Goal: Task Accomplishment & Management: Use online tool/utility

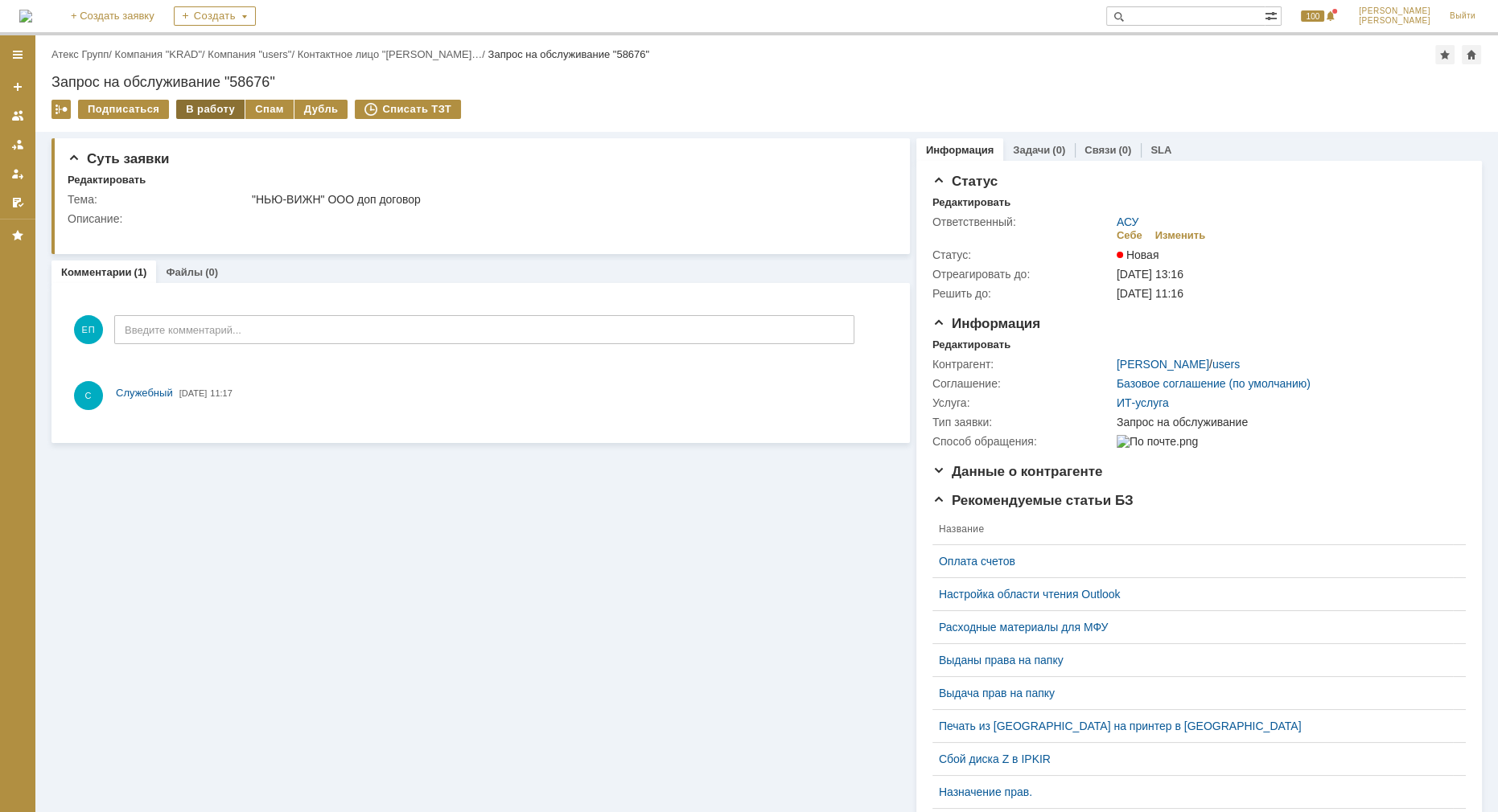
click at [191, 110] on div "В работу" at bounding box center [210, 109] width 68 height 20
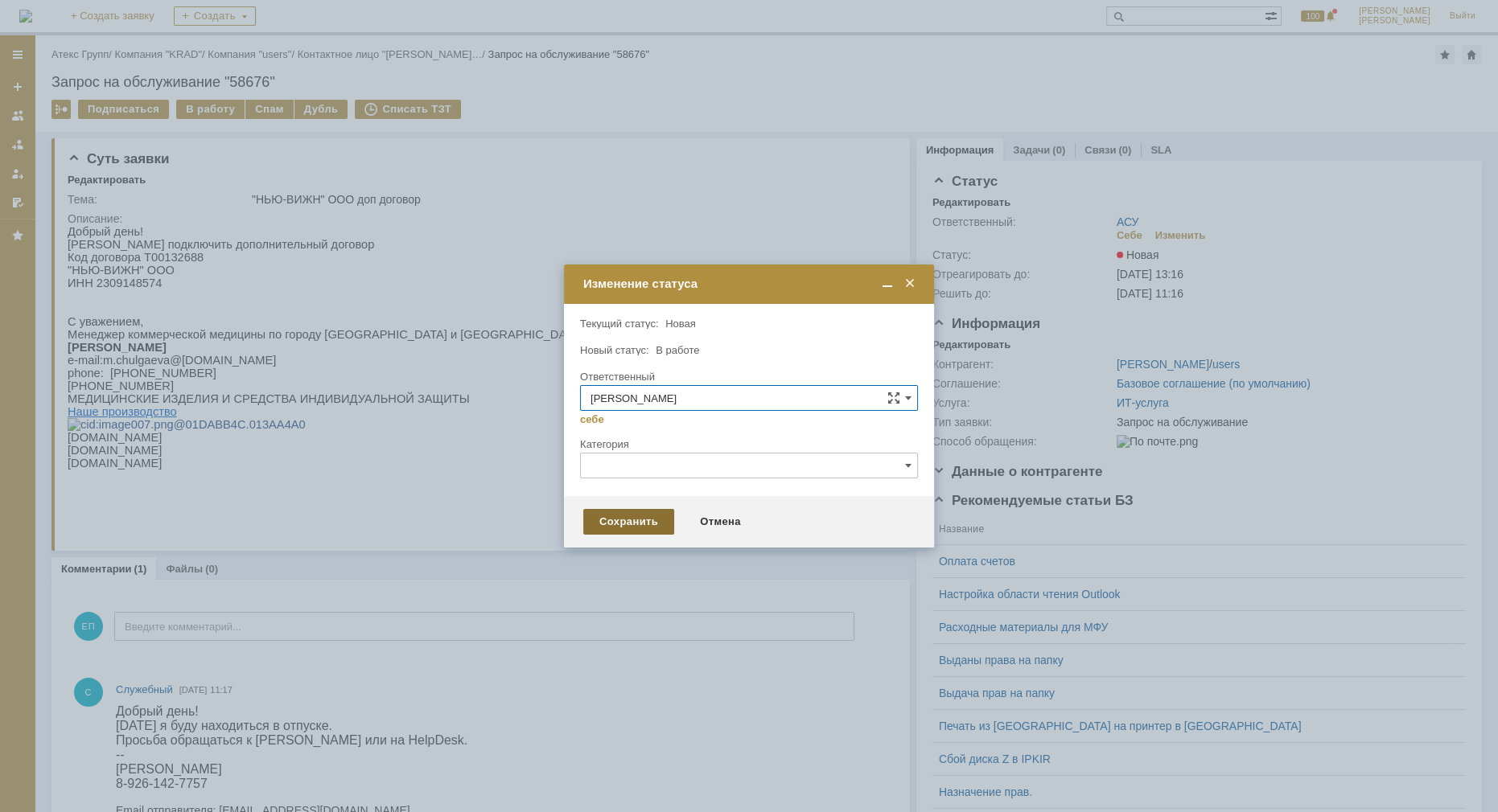
click at [620, 514] on div "Сохранить" at bounding box center [629, 522] width 91 height 26
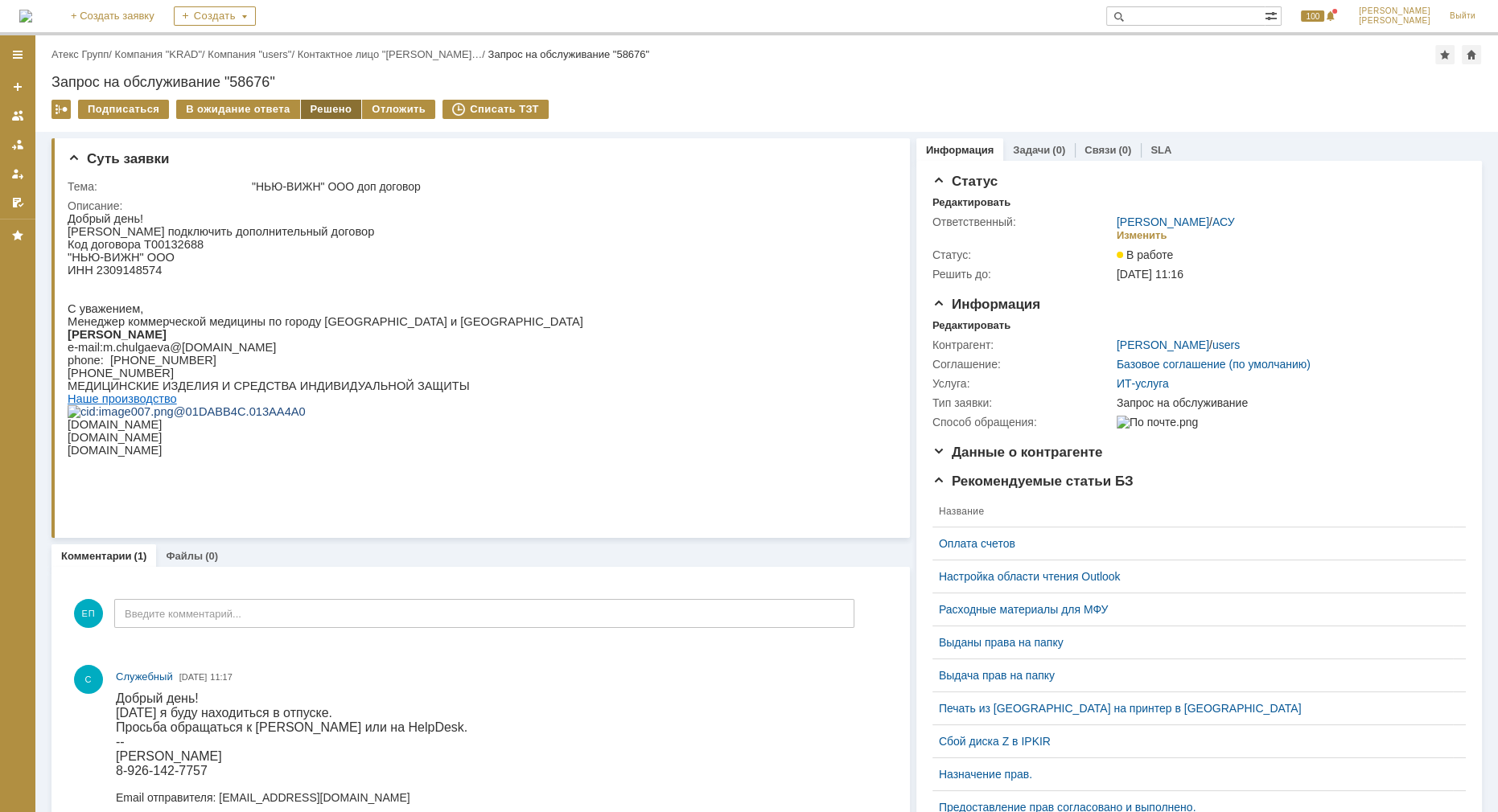
click at [327, 107] on div "Решено" at bounding box center [332, 109] width 61 height 20
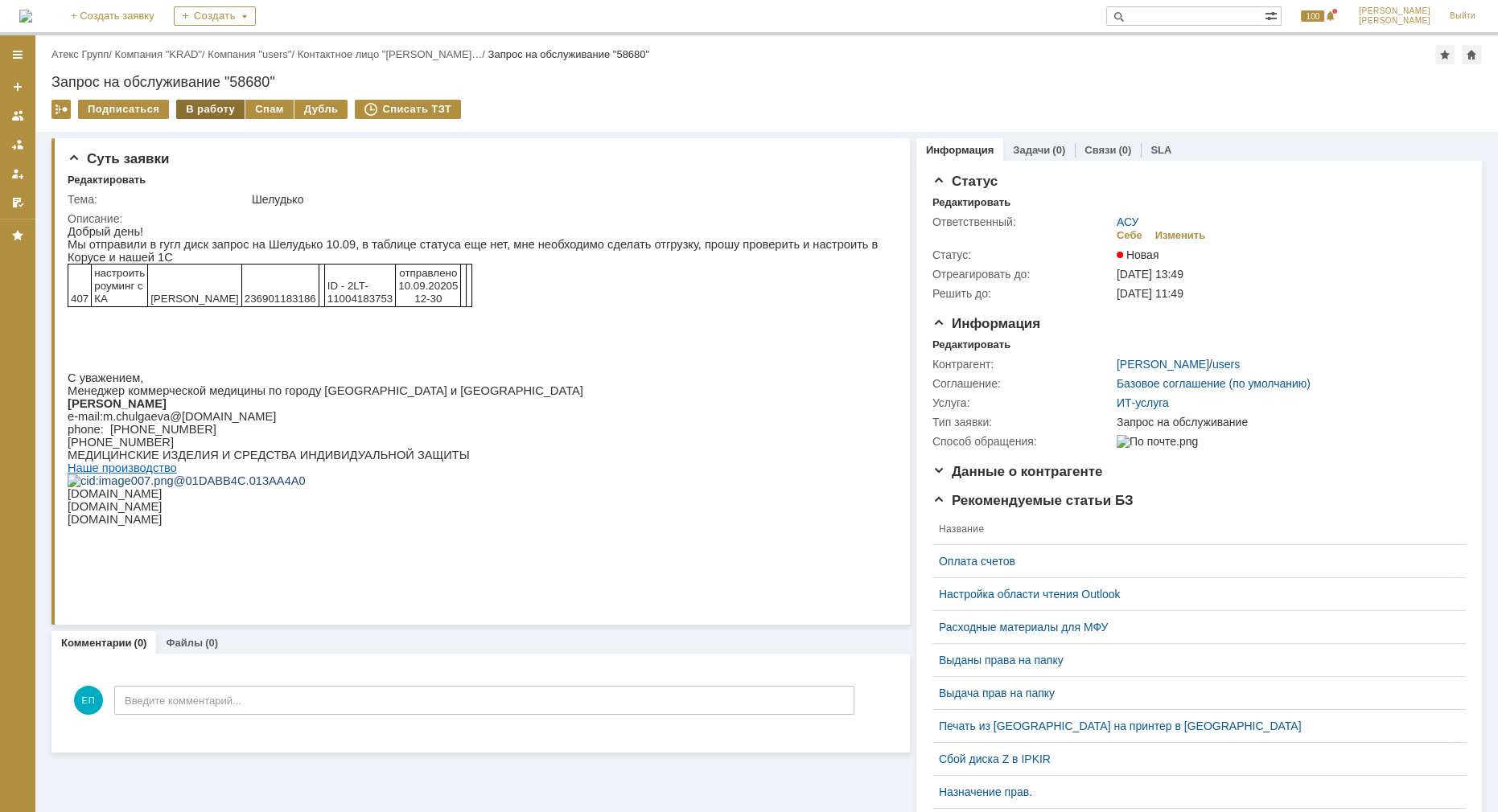
click at [208, 111] on div "В работу" at bounding box center [210, 109] width 68 height 20
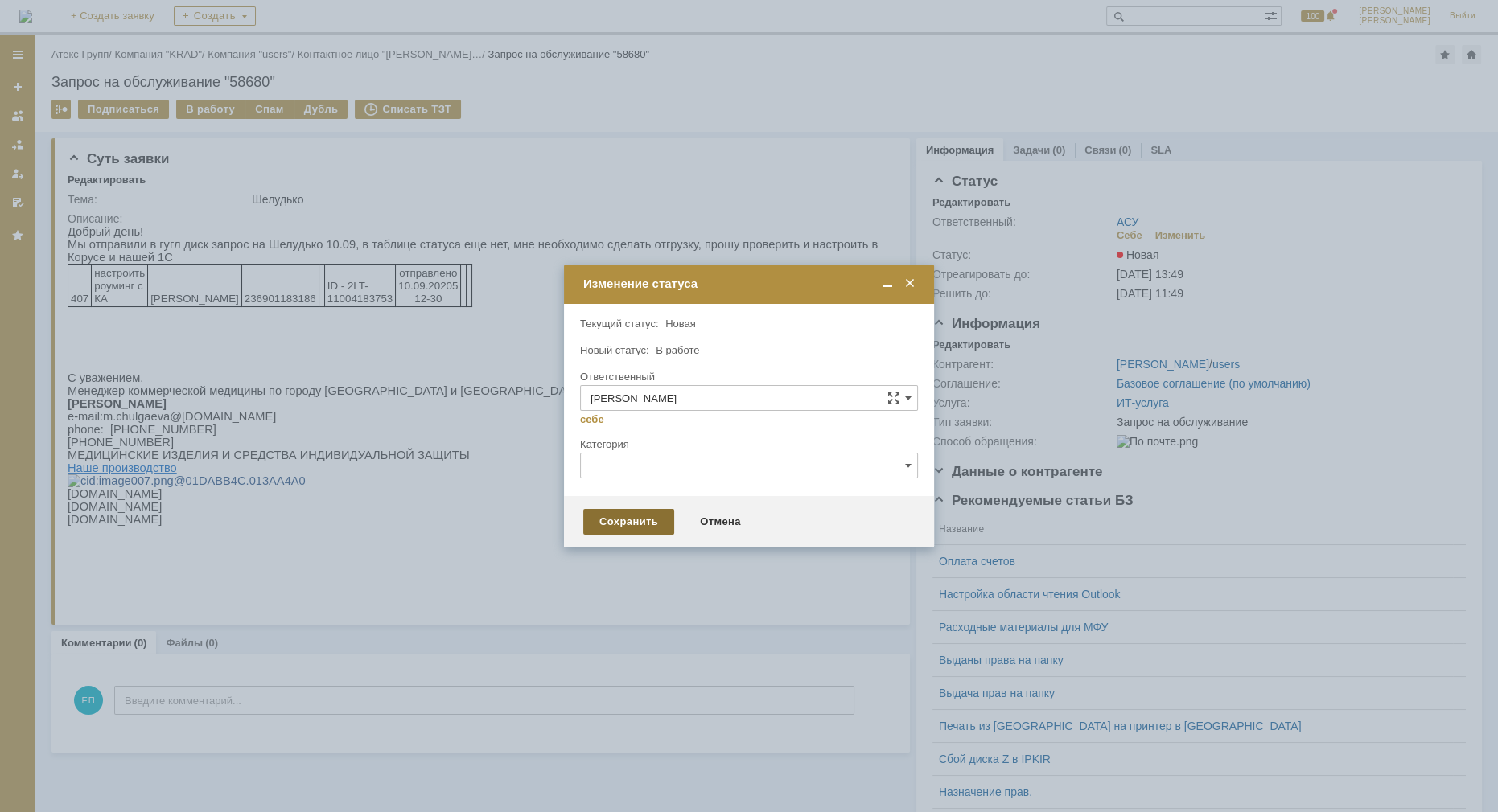
click at [659, 517] on div "Сохранить" at bounding box center [629, 522] width 91 height 26
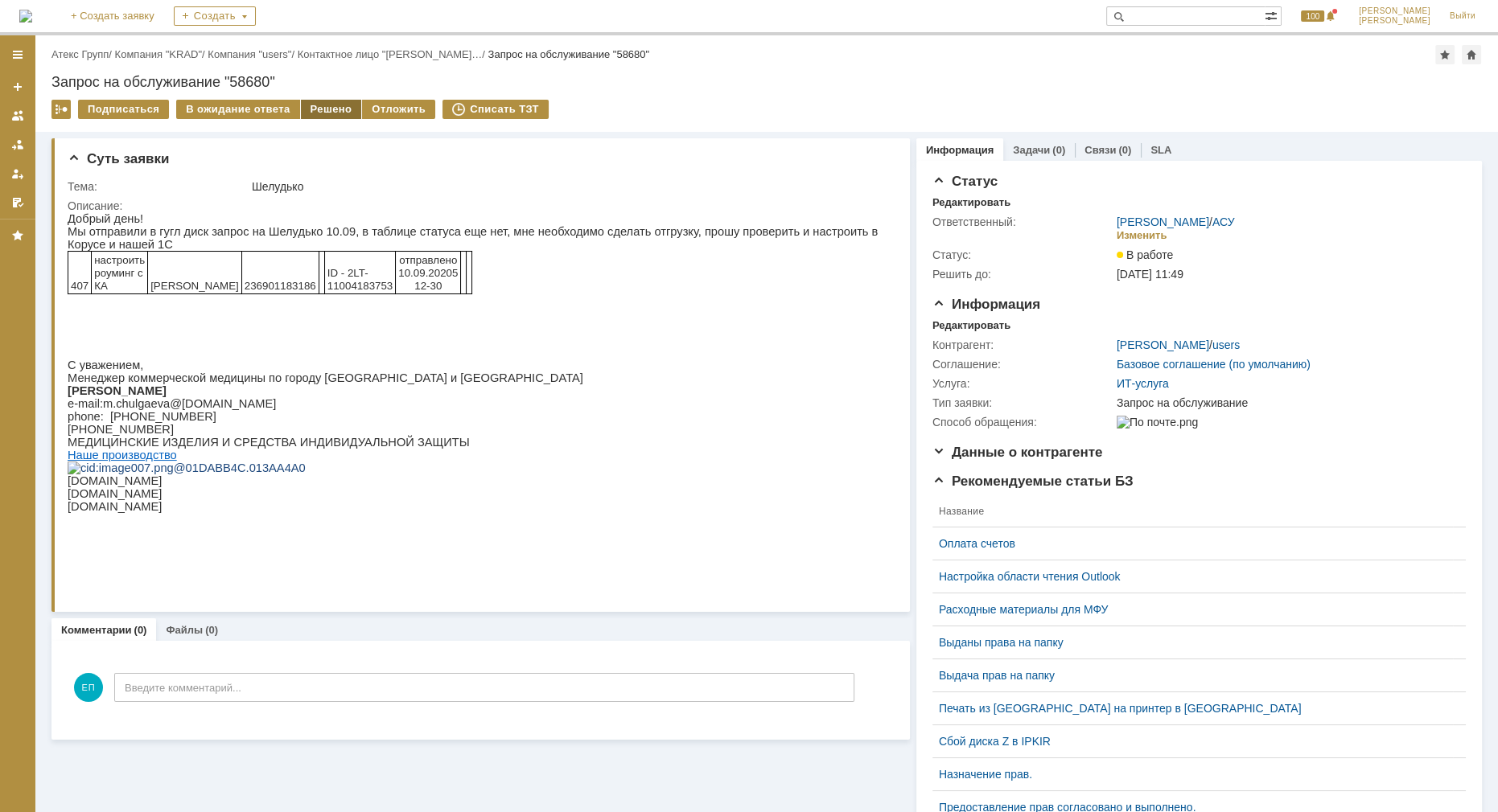
click at [321, 111] on div "Решено" at bounding box center [332, 109] width 61 height 20
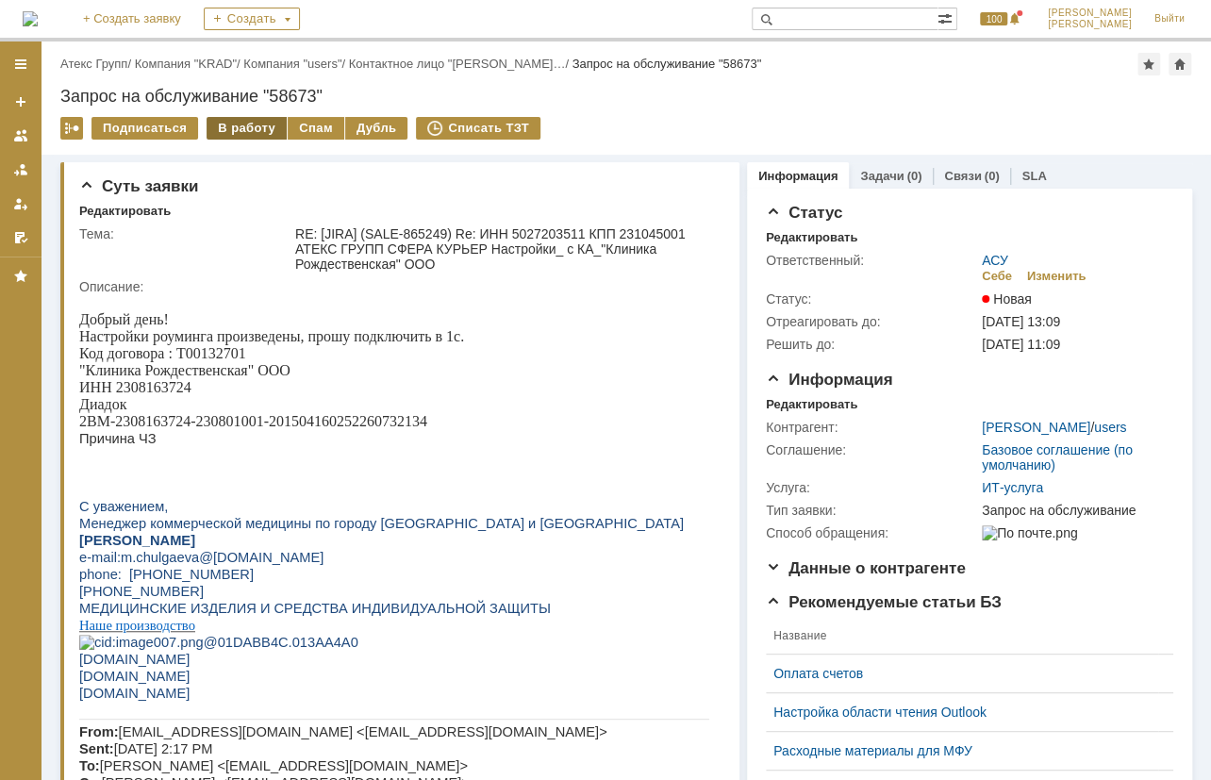
click at [252, 127] on div "В работу" at bounding box center [246, 128] width 80 height 23
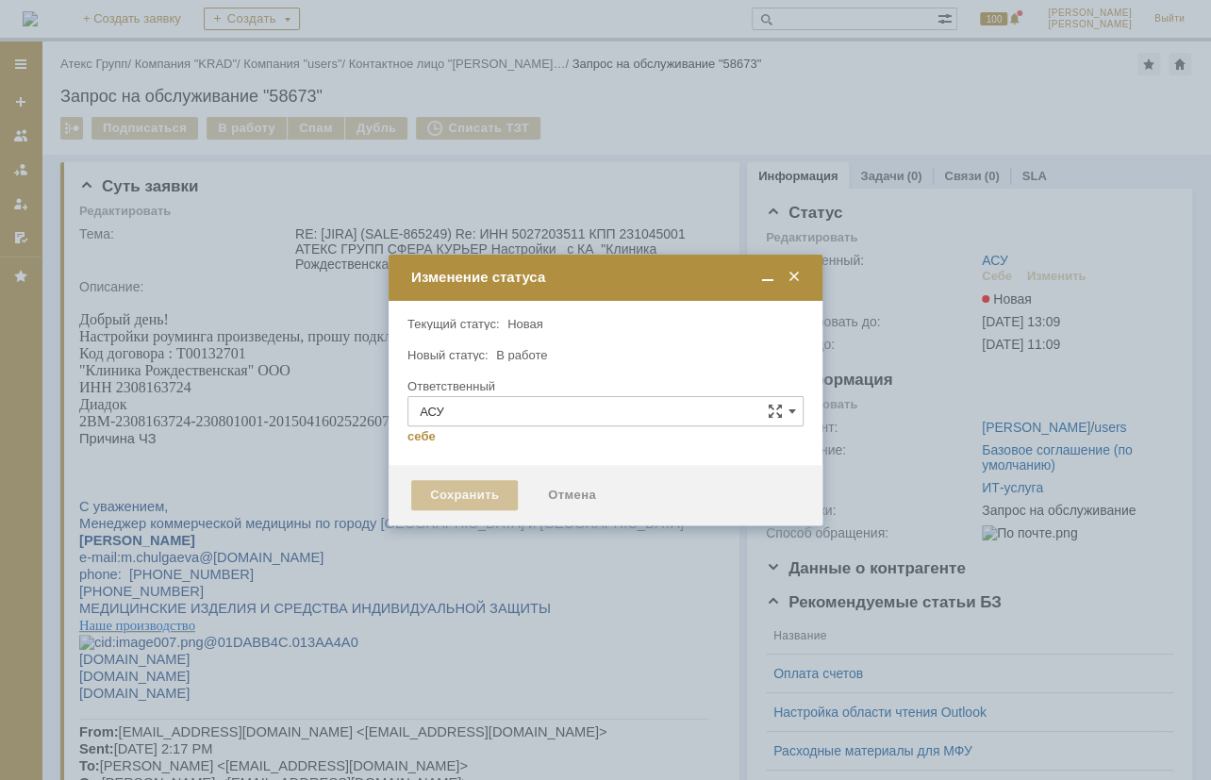
type input "[PERSON_NAME]"
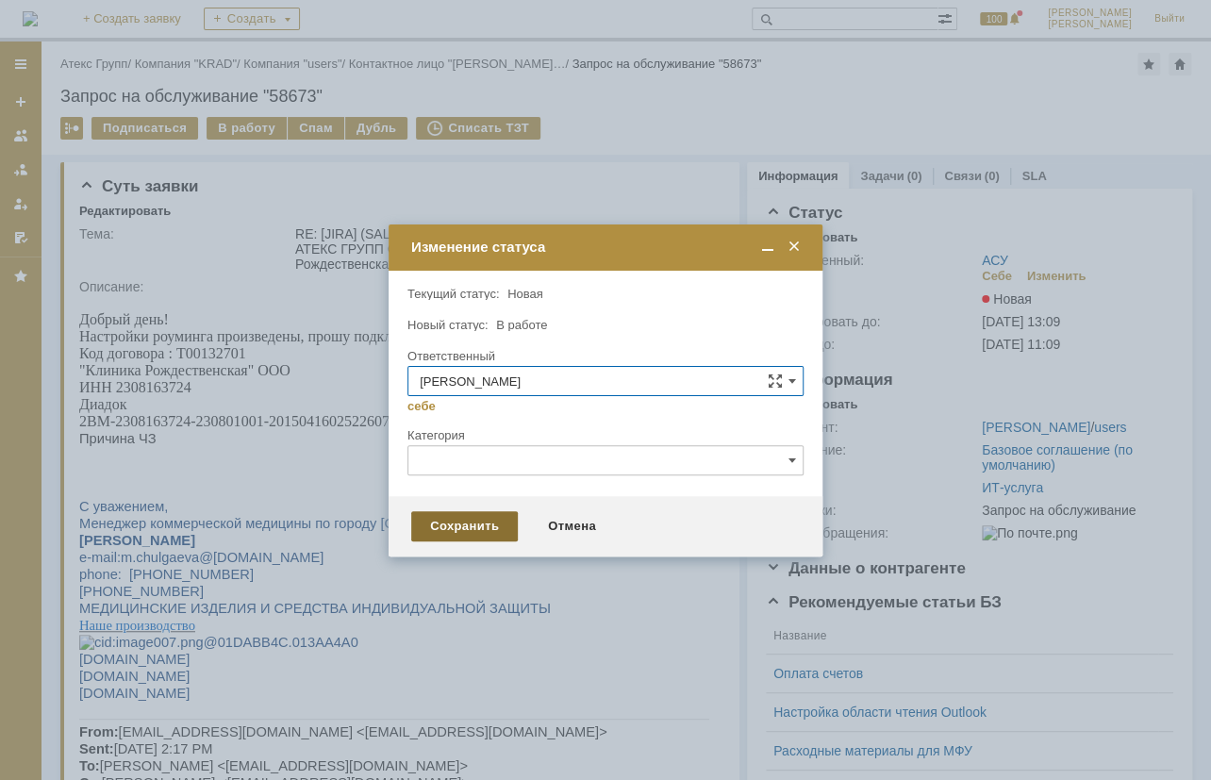
click at [474, 518] on div "Сохранить" at bounding box center [464, 526] width 107 height 30
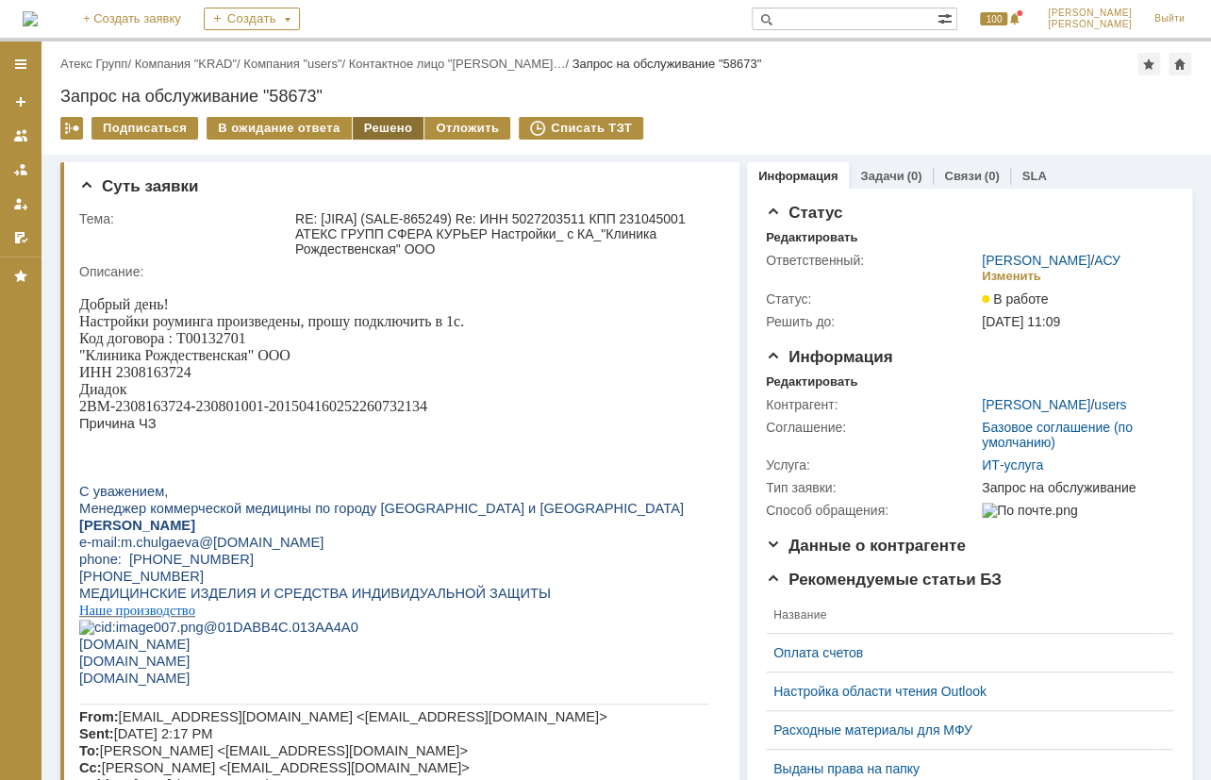
click at [373, 130] on div "Решено" at bounding box center [389, 128] width 72 height 23
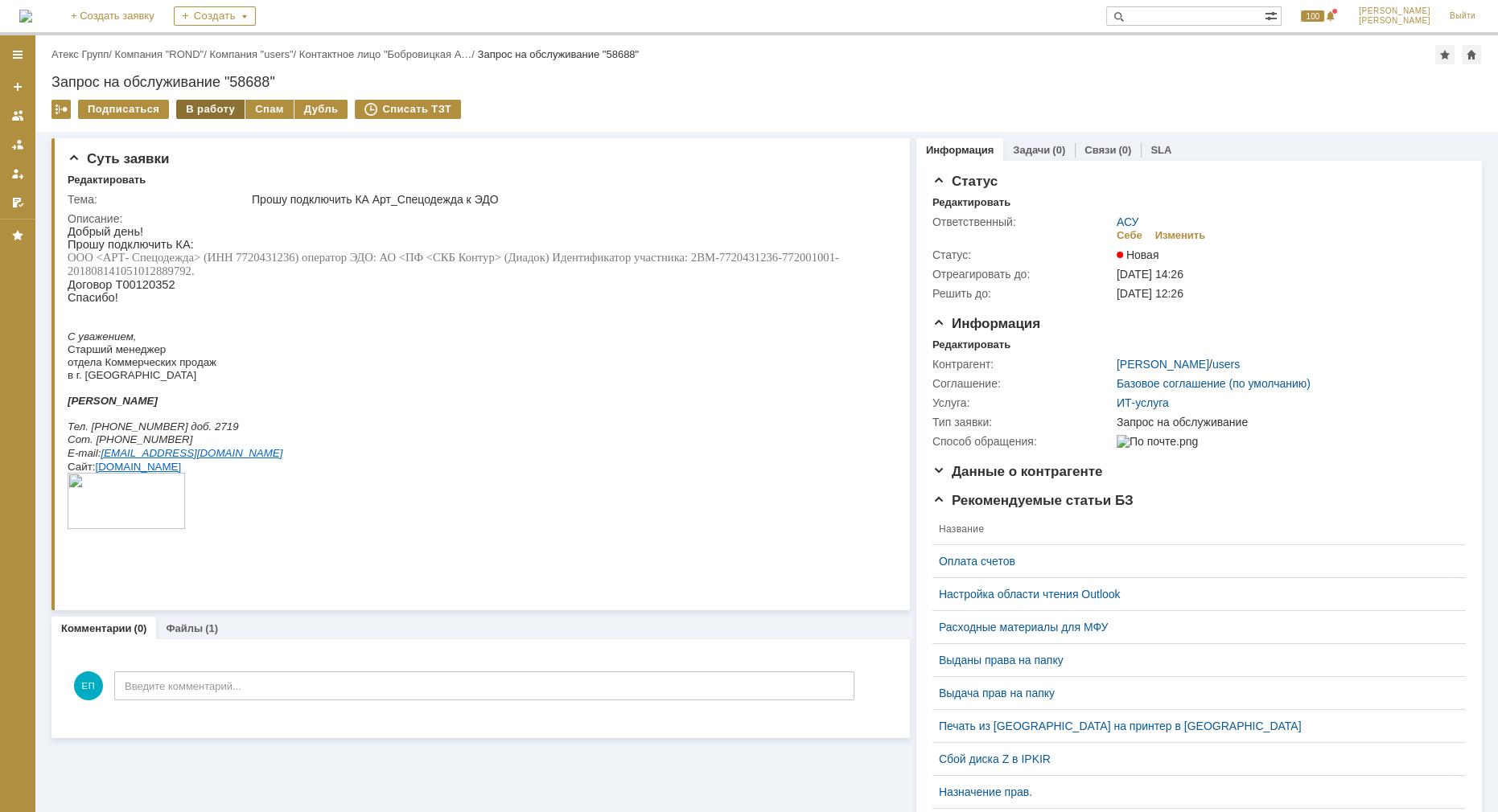
click at [200, 107] on div "В работу" at bounding box center [210, 109] width 68 height 20
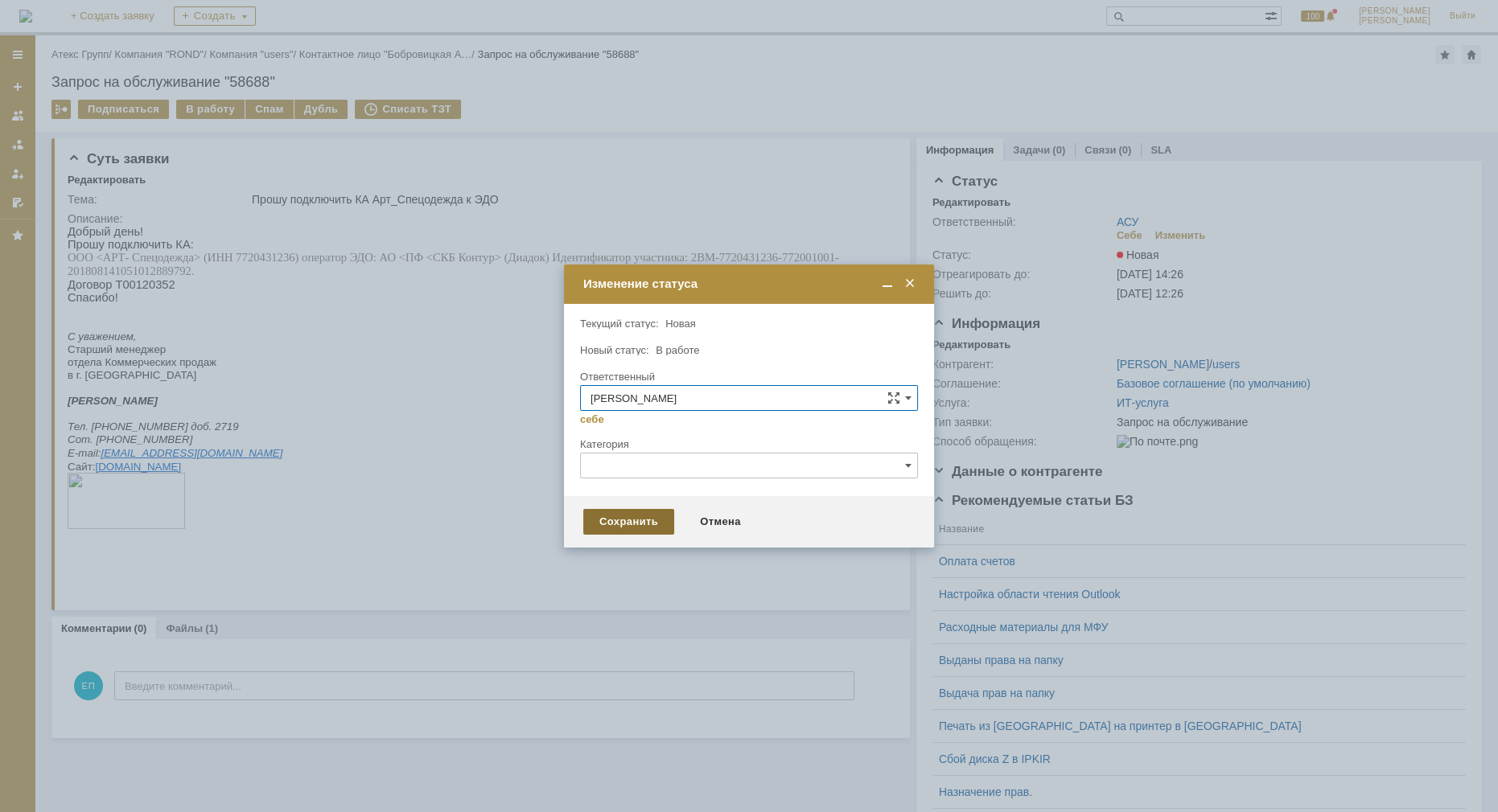
click at [620, 527] on div "Сохранить" at bounding box center [629, 522] width 91 height 26
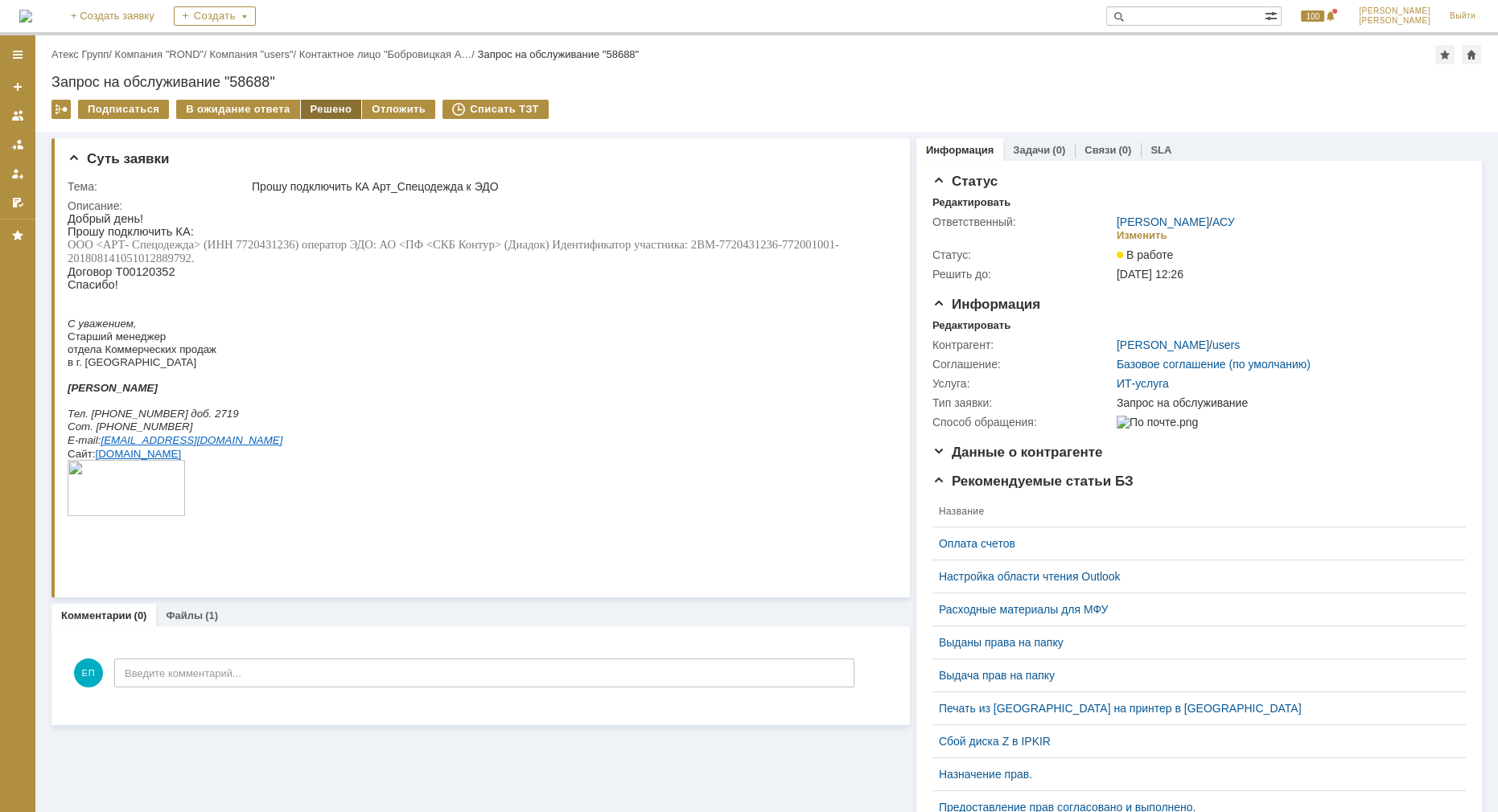
click at [316, 106] on div "Решено" at bounding box center [332, 109] width 61 height 20
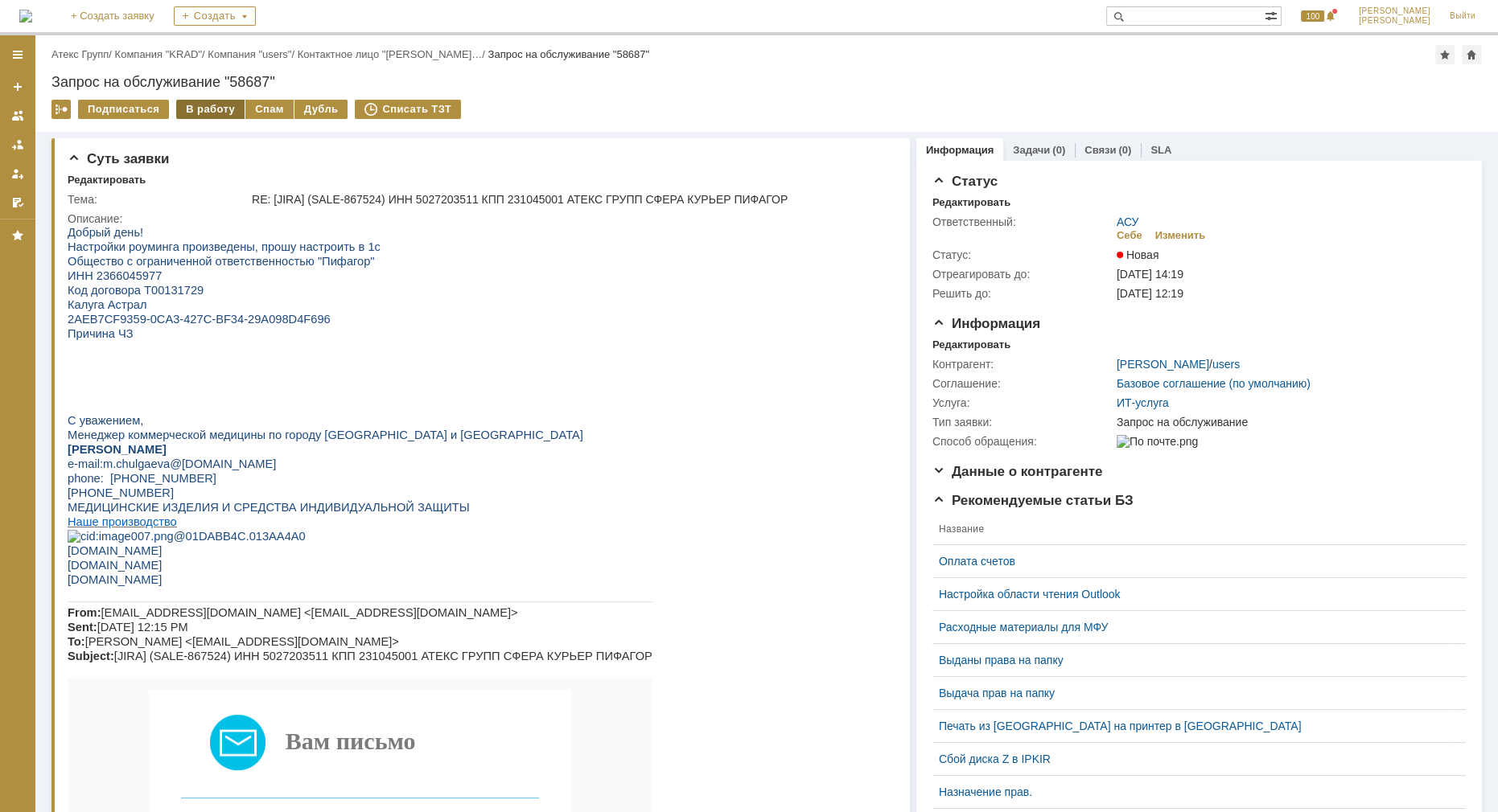
click at [210, 108] on div "В работу" at bounding box center [210, 109] width 68 height 20
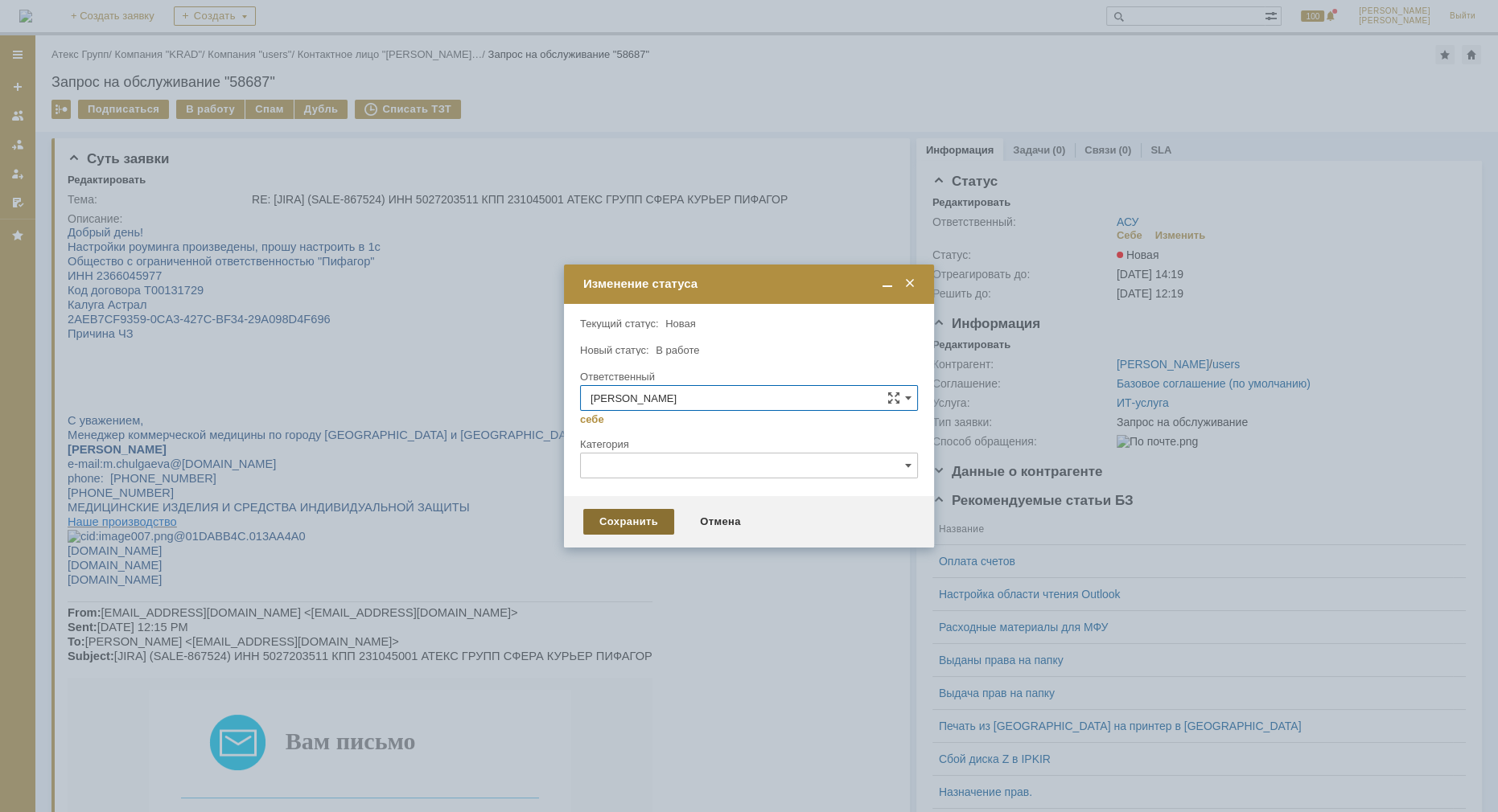
click at [624, 513] on div "Сохранить" at bounding box center [629, 522] width 91 height 26
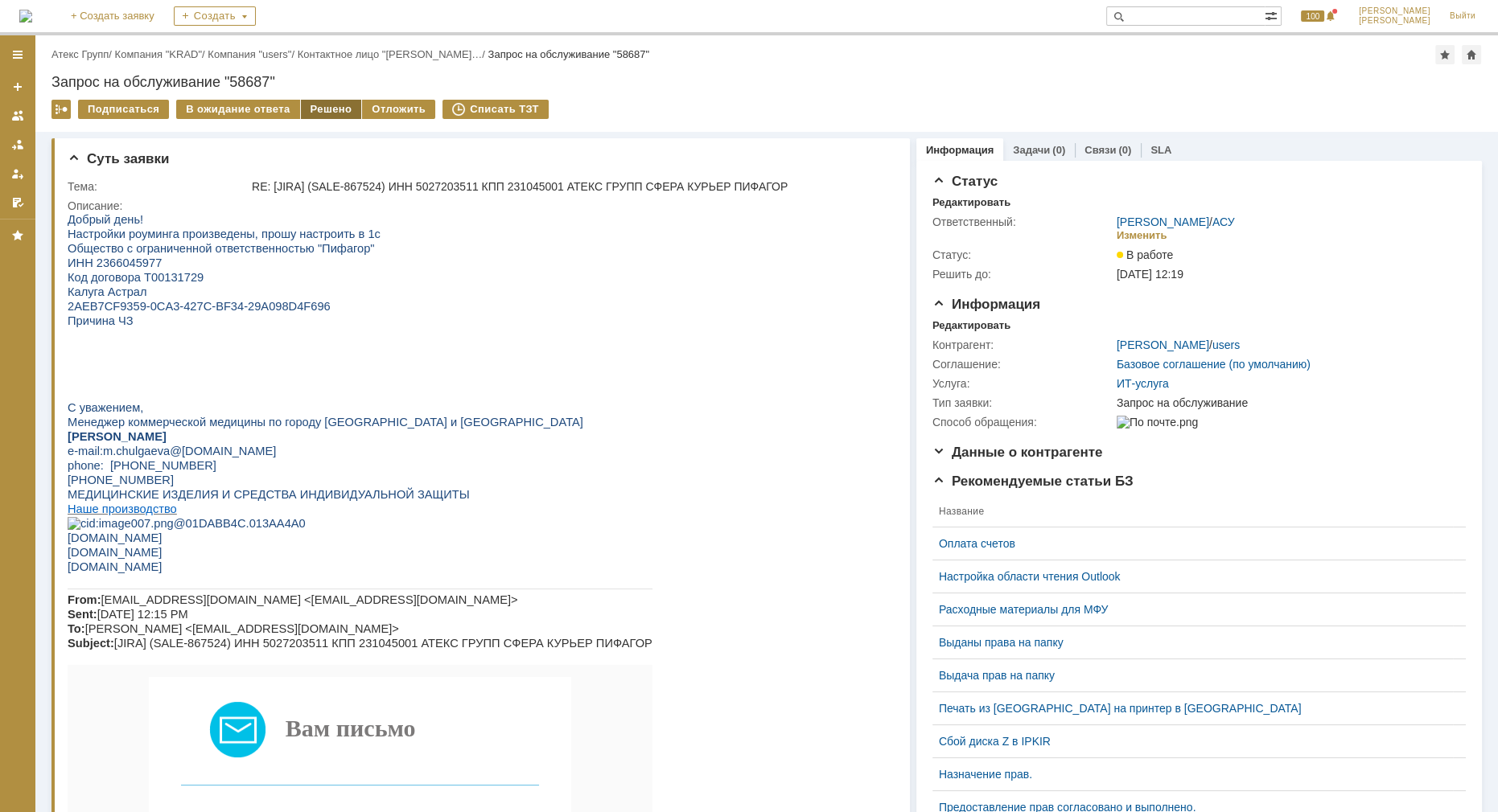
click at [320, 105] on div "Решено" at bounding box center [332, 109] width 61 height 20
